Goal: Task Accomplishment & Management: Complete application form

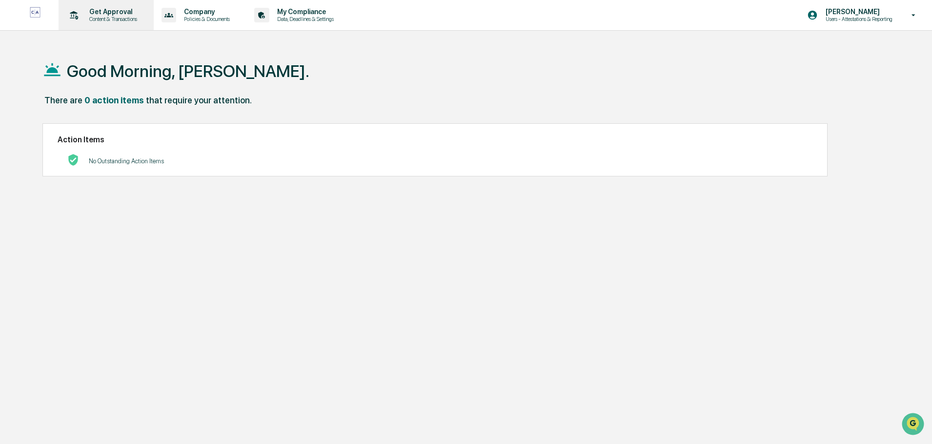
click at [117, 17] on p "Content & Transactions" at bounding box center [111, 19] width 60 height 7
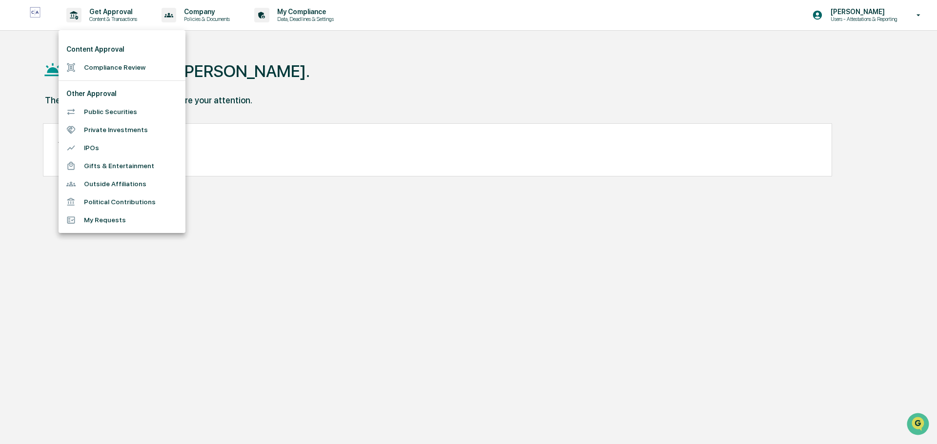
click at [123, 65] on li "Compliance Review" at bounding box center [122, 68] width 127 height 18
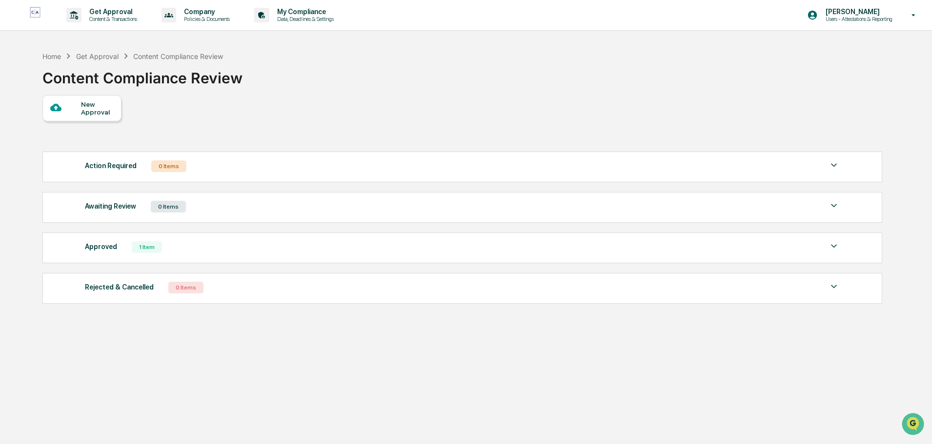
click at [89, 108] on div "New Approval" at bounding box center [97, 109] width 33 height 16
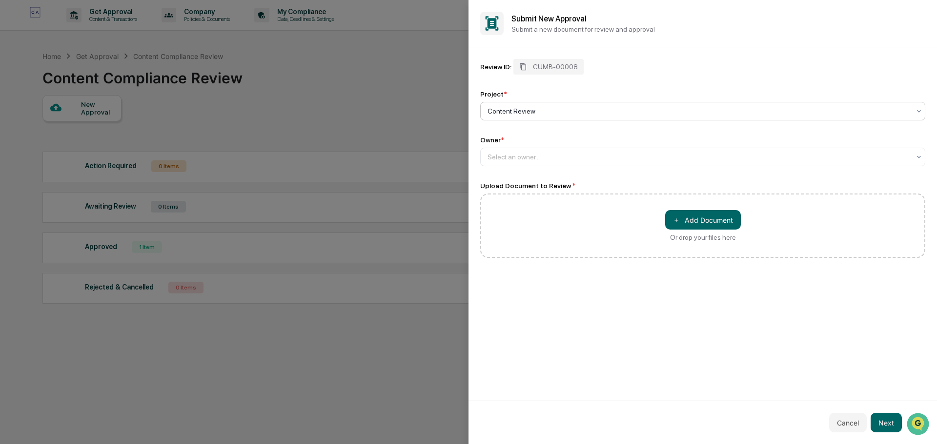
click at [539, 114] on div at bounding box center [698, 111] width 423 height 10
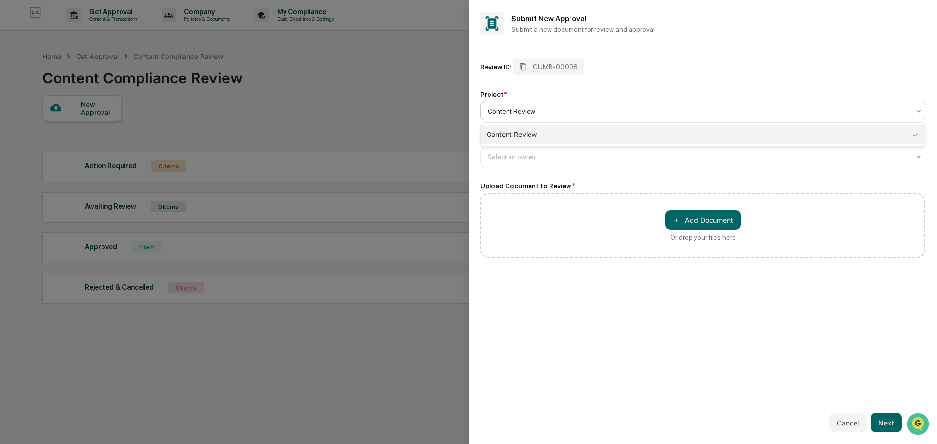
click at [539, 114] on div at bounding box center [698, 111] width 423 height 10
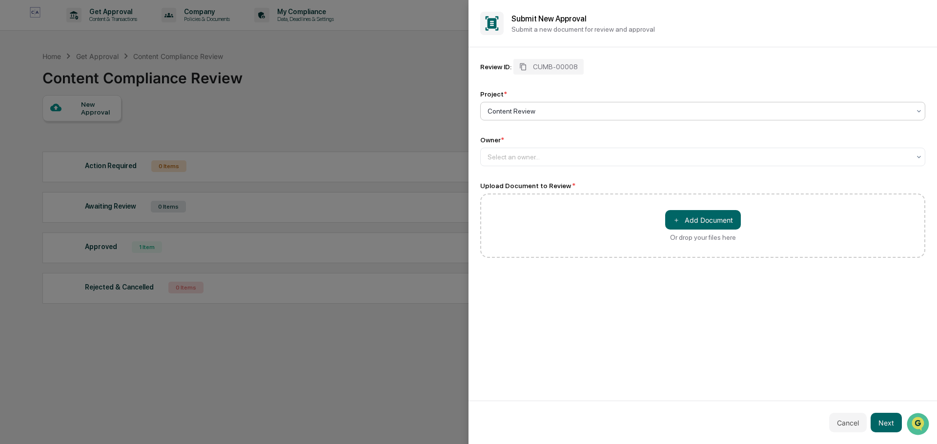
drag, startPoint x: 489, startPoint y: 109, endPoint x: 474, endPoint y: 109, distance: 15.1
click at [474, 109] on div "Review ID: CUMB-00008 Project * Content Review Owner * Select an owner... Uploa…" at bounding box center [702, 224] width 468 height 354
click at [486, 110] on div "Content Review" at bounding box center [699, 111] width 432 height 14
click at [519, 159] on div at bounding box center [698, 157] width 423 height 10
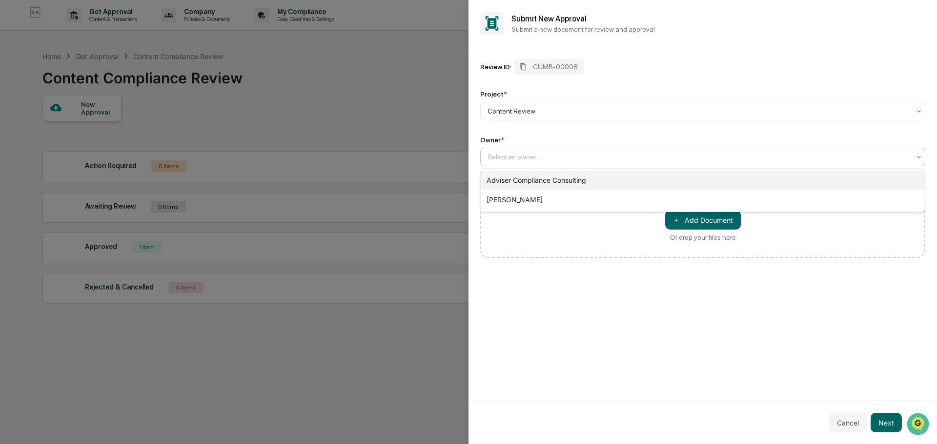
click at [521, 180] on div "Adviser Compliance Consulting" at bounding box center [703, 181] width 444 height 20
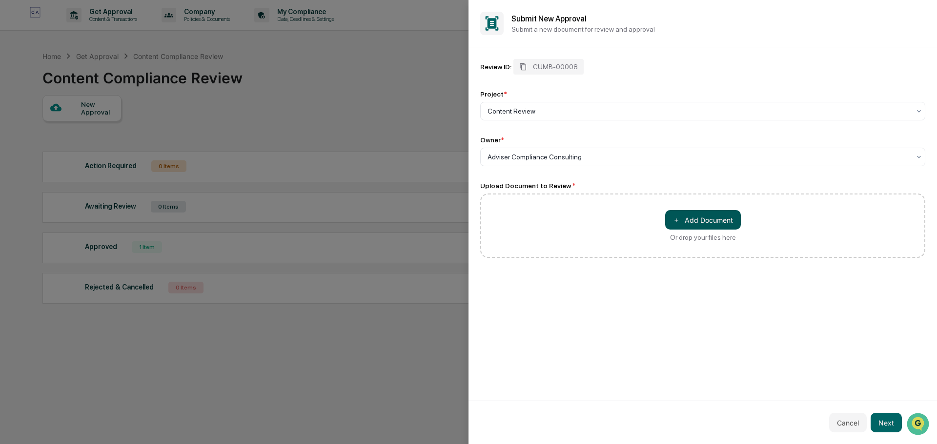
click at [723, 219] on button "＋ Add Document" at bounding box center [703, 220] width 76 height 20
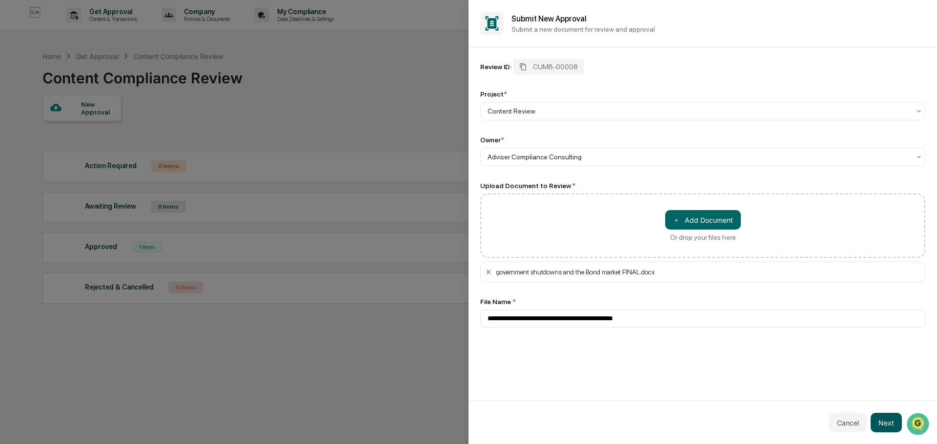
click at [886, 427] on button "Next" at bounding box center [885, 423] width 31 height 20
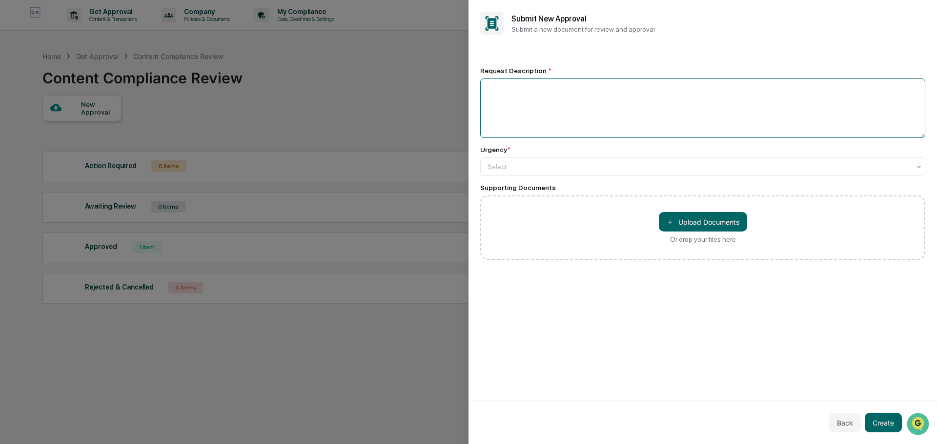
click at [581, 114] on textarea at bounding box center [702, 109] width 445 height 60
type textarea "**********"
click at [537, 161] on div "Select" at bounding box center [699, 167] width 432 height 14
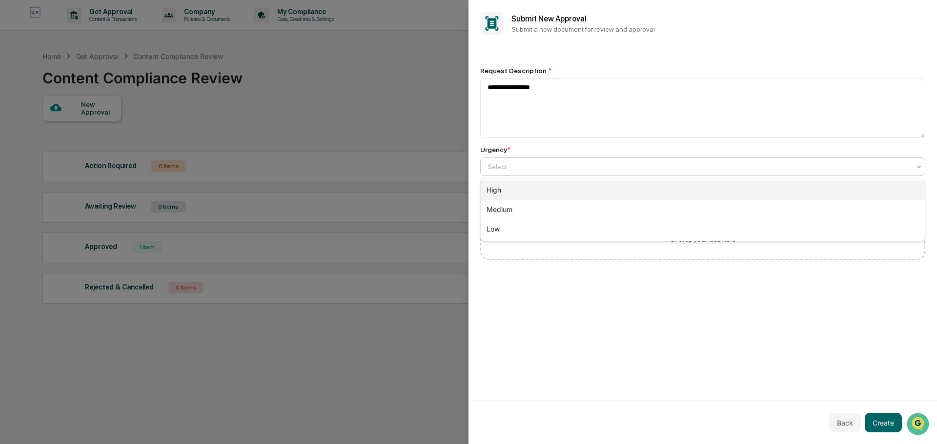
click at [527, 190] on div "High" at bounding box center [703, 191] width 444 height 20
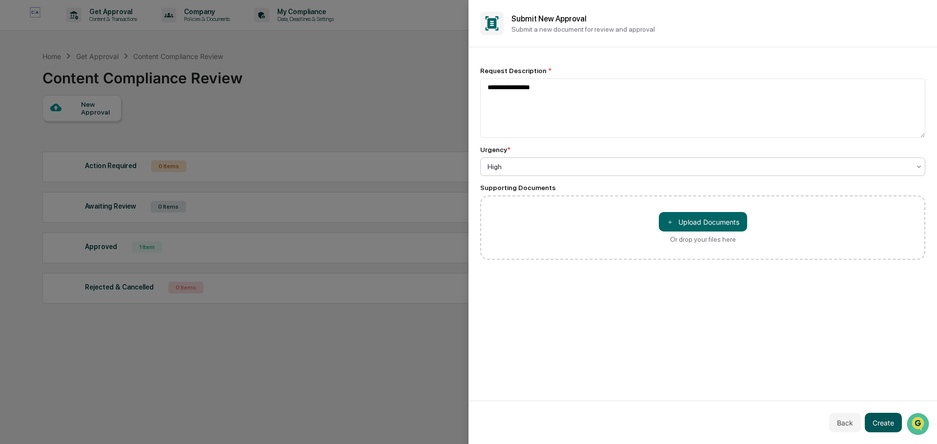
click at [881, 426] on button "Create" at bounding box center [883, 423] width 37 height 20
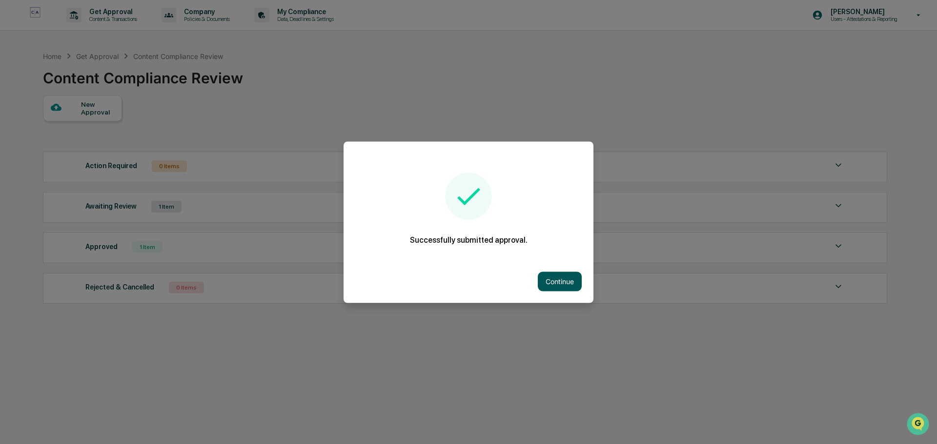
click at [555, 282] on button "Continue" at bounding box center [560, 282] width 44 height 20
